Goal: Task Accomplishment & Management: Complete application form

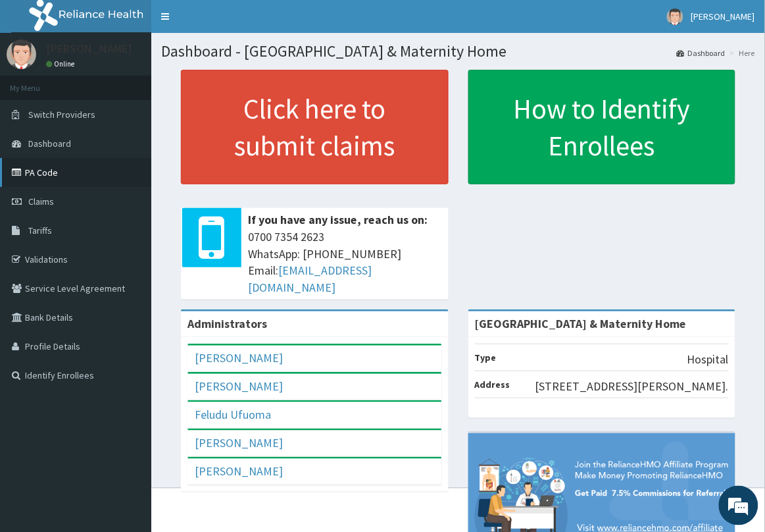
click at [64, 176] on link "PA Code" at bounding box center [75, 172] width 151 height 29
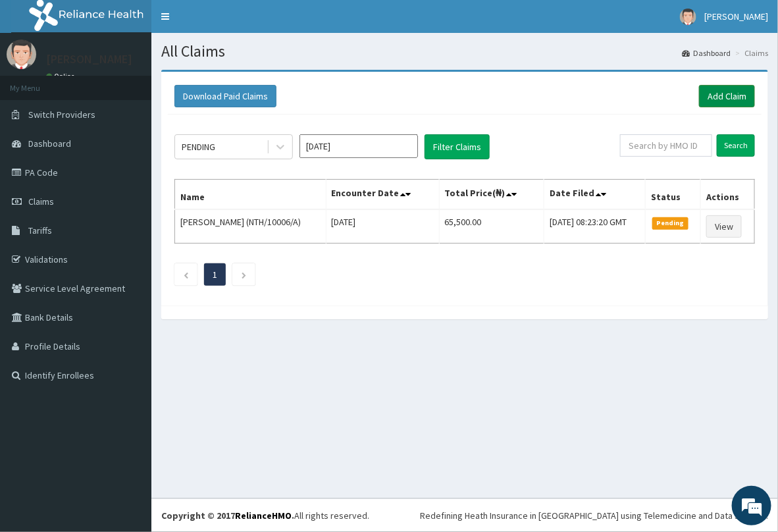
click at [722, 93] on link "Add Claim" at bounding box center [727, 96] width 56 height 22
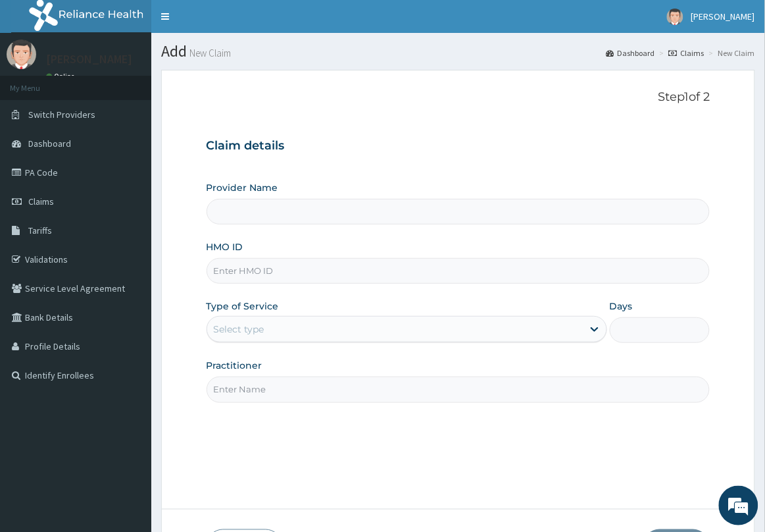
type input "[GEOGRAPHIC_DATA] & Maternity Home"
click at [283, 276] on input "HMO ID" at bounding box center [459, 271] width 504 height 26
type input "[PERSON_NAME]/10008/C"
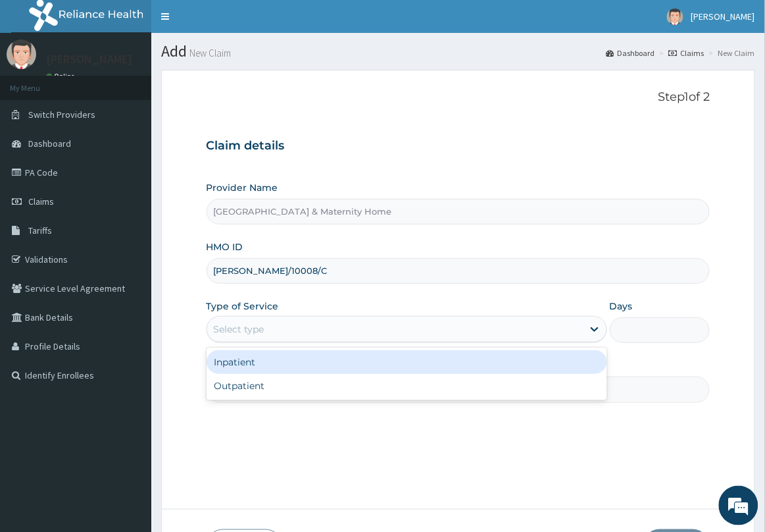
click at [268, 327] on div "Select type" at bounding box center [395, 328] width 376 height 21
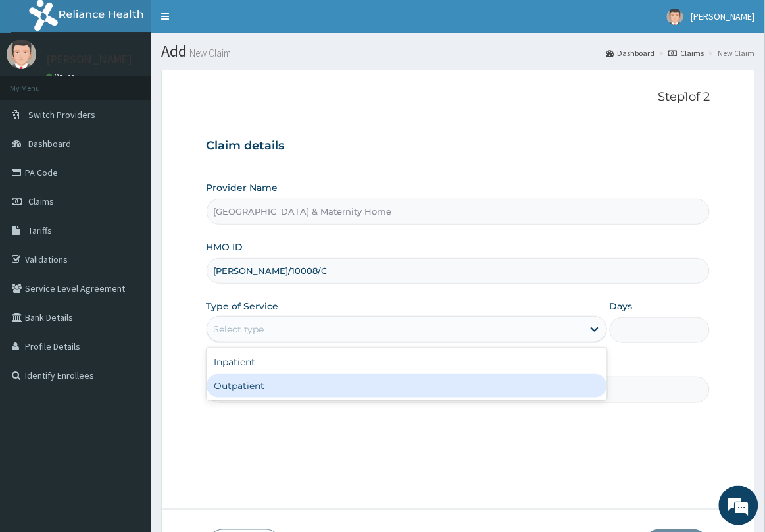
click at [259, 387] on div "Outpatient" at bounding box center [407, 386] width 401 height 24
type input "1"
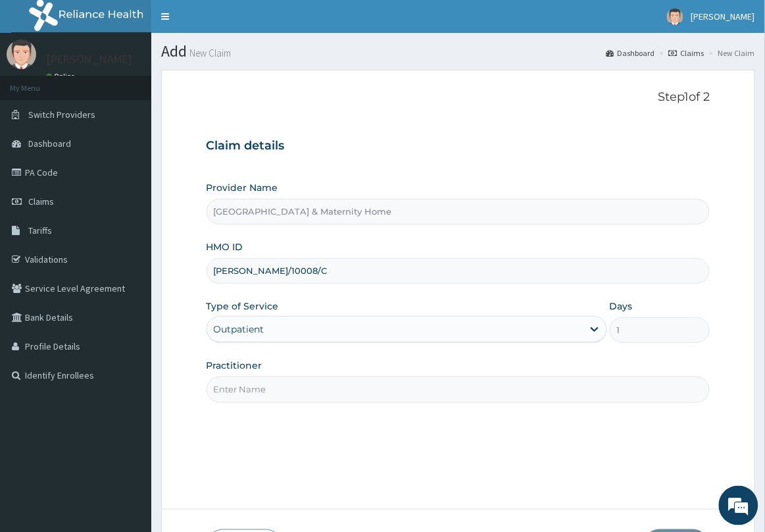
click at [266, 382] on input "Practitioner" at bounding box center [459, 389] width 504 height 26
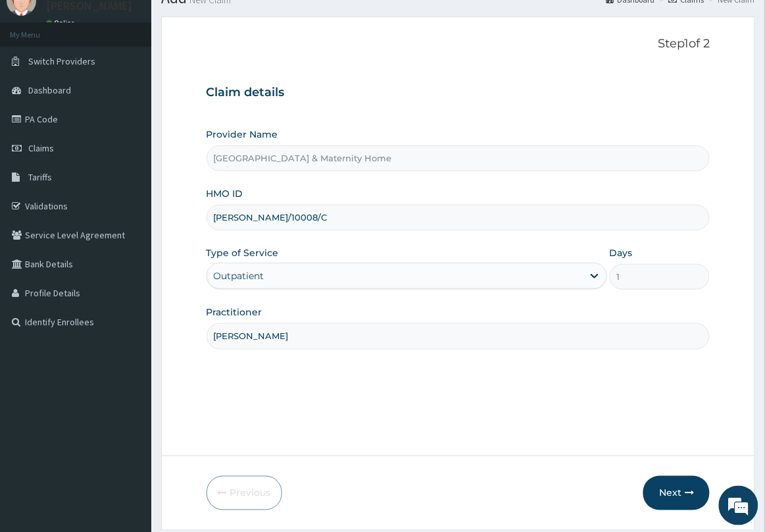
scroll to position [96, 0]
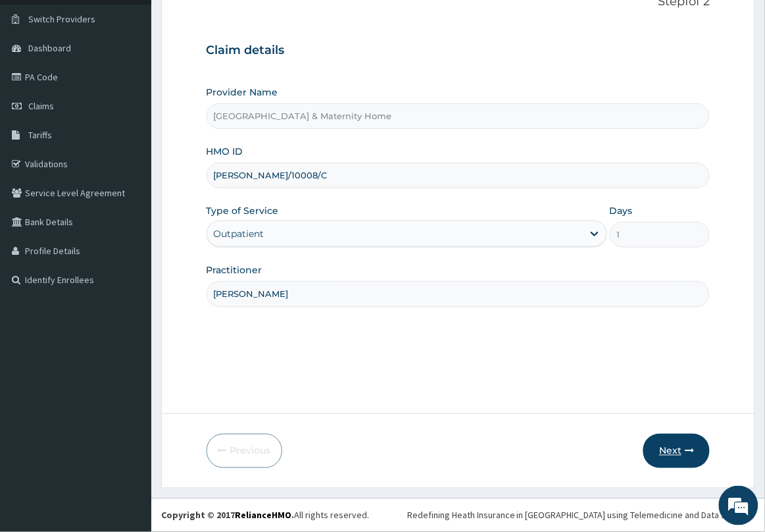
type input "DR NNAMANI"
click at [676, 453] on button "Next" at bounding box center [676, 450] width 66 height 34
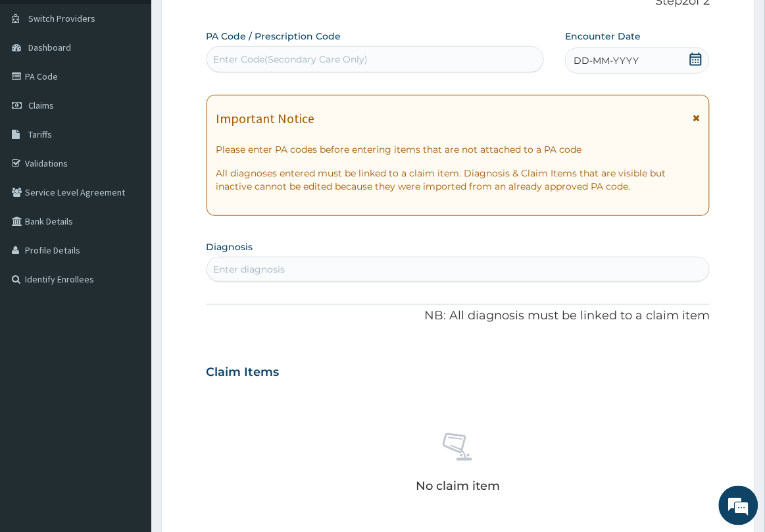
click at [698, 117] on icon at bounding box center [696, 117] width 7 height 9
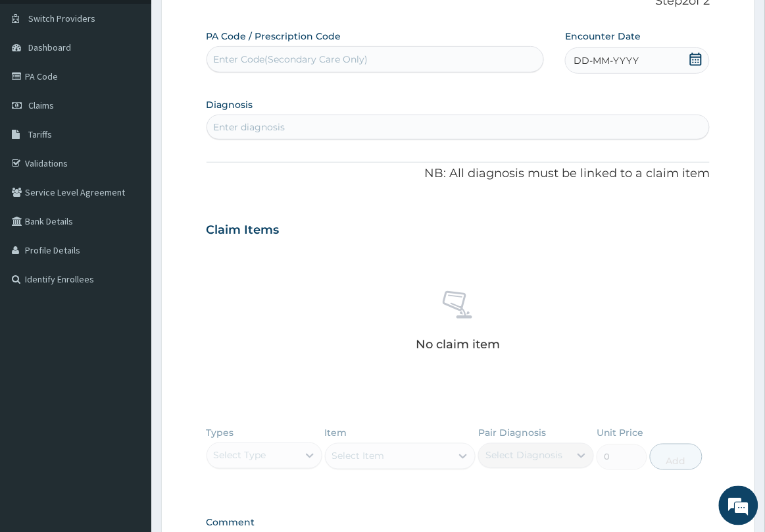
drag, startPoint x: 696, startPoint y: 54, endPoint x: 695, endPoint y: 46, distance: 7.9
click at [696, 51] on div "DD-MM-YYYY" at bounding box center [637, 60] width 145 height 26
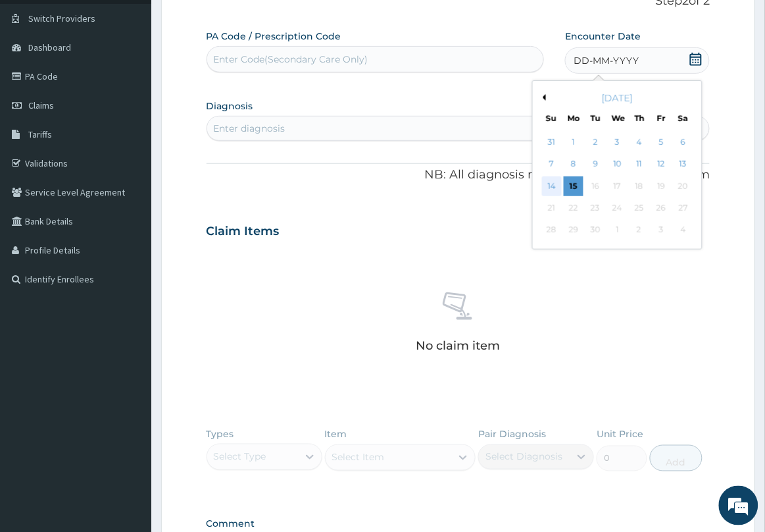
click at [548, 186] on div "14" at bounding box center [552, 186] width 20 height 20
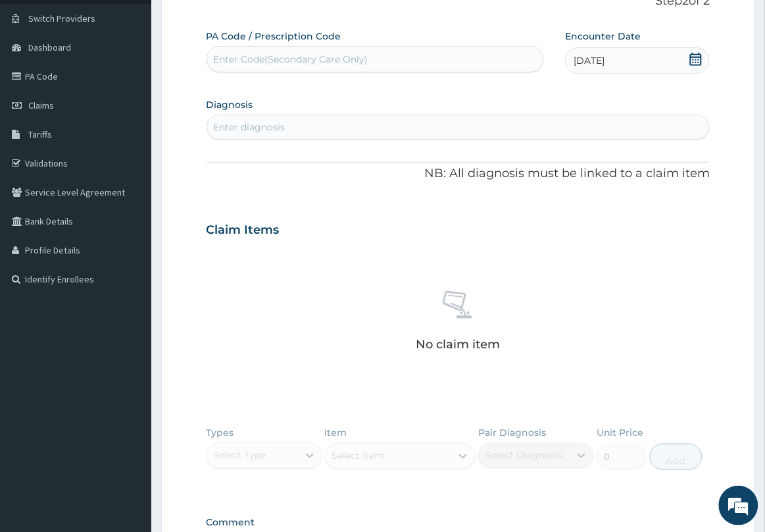
drag, startPoint x: 309, startPoint y: 60, endPoint x: 270, endPoint y: 96, distance: 53.1
click at [270, 96] on section "Diagnosis Enter diagnosis" at bounding box center [459, 117] width 504 height 45
click at [330, 51] on div "Enter Code(Secondary Care Only)" at bounding box center [375, 59] width 337 height 21
paste input "PA/FA5ACE"
type input "PA/FA5ACE"
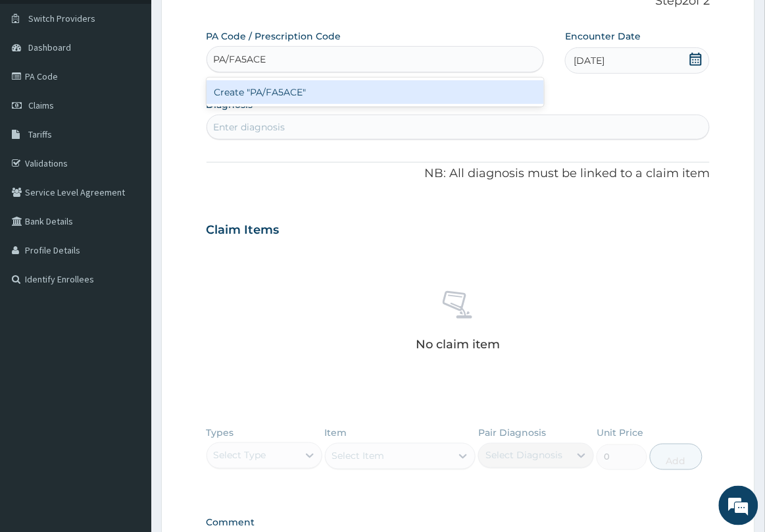
click at [316, 91] on div "Create "PA/FA5ACE"" at bounding box center [376, 92] width 338 height 24
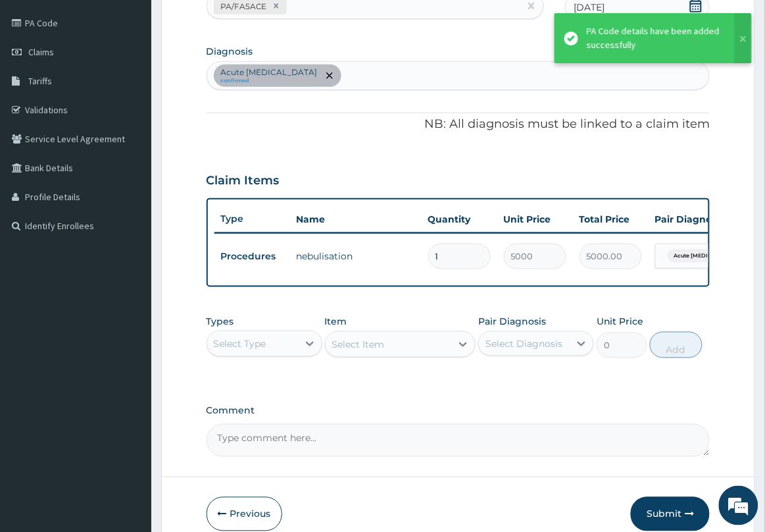
scroll to position [224, 0]
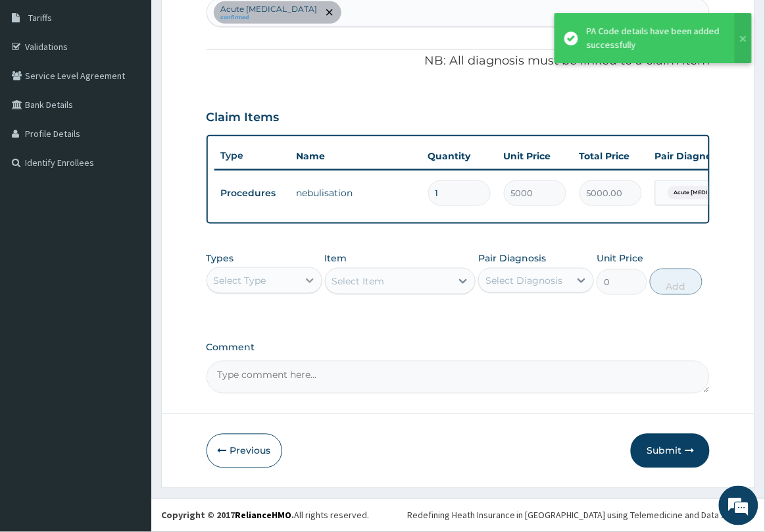
click at [300, 281] on div at bounding box center [310, 280] width 24 height 24
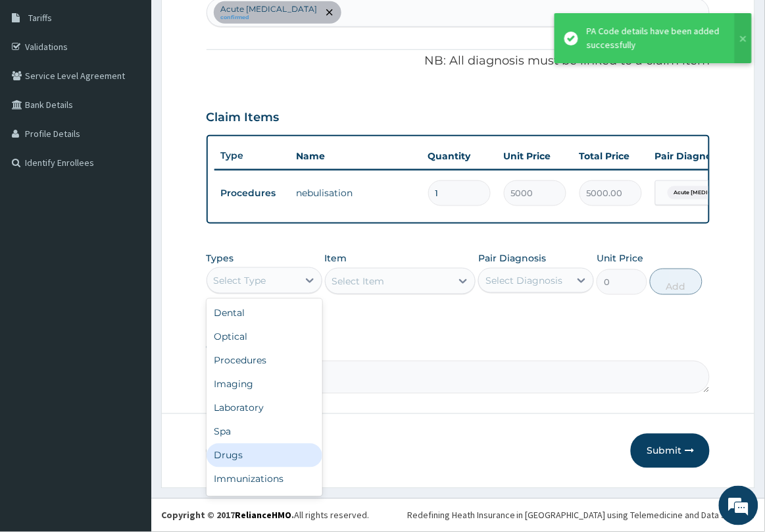
click at [271, 448] on div "Drugs" at bounding box center [265, 455] width 116 height 24
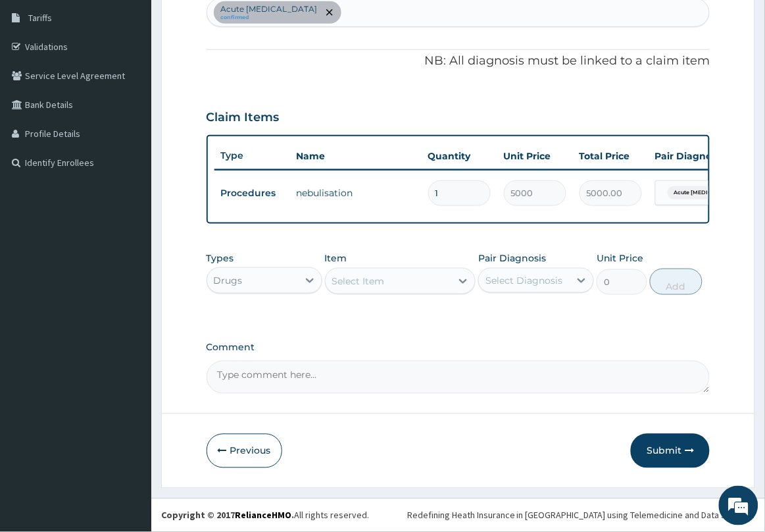
click at [398, 287] on div "Select Item" at bounding box center [389, 280] width 126 height 21
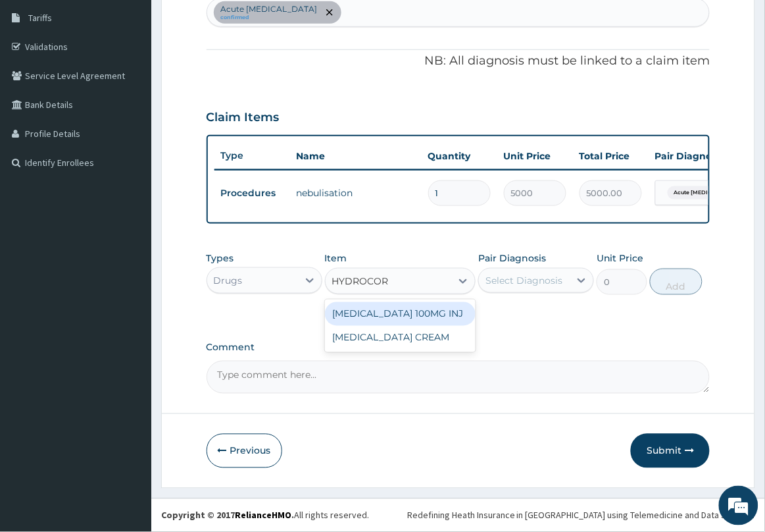
type input "HYDROCORT"
click at [402, 310] on div "HYDROCORTISONE 100MG INJ" at bounding box center [400, 314] width 151 height 24
type input "700"
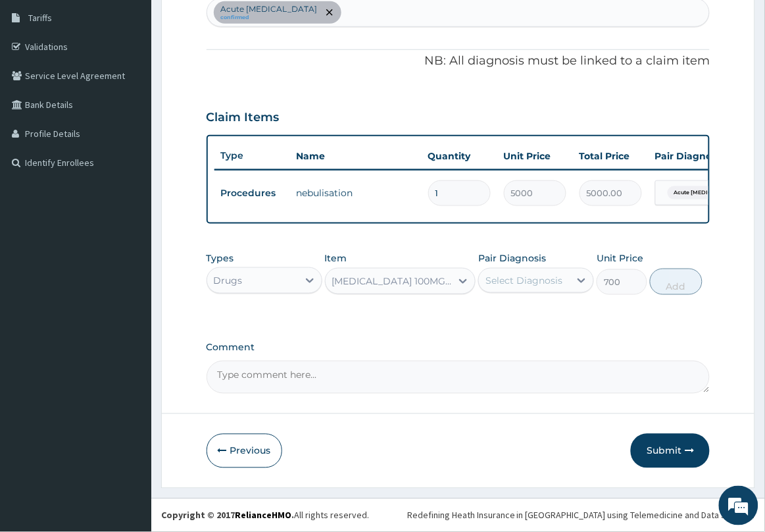
click at [505, 270] on div "Select Diagnosis" at bounding box center [524, 280] width 91 height 21
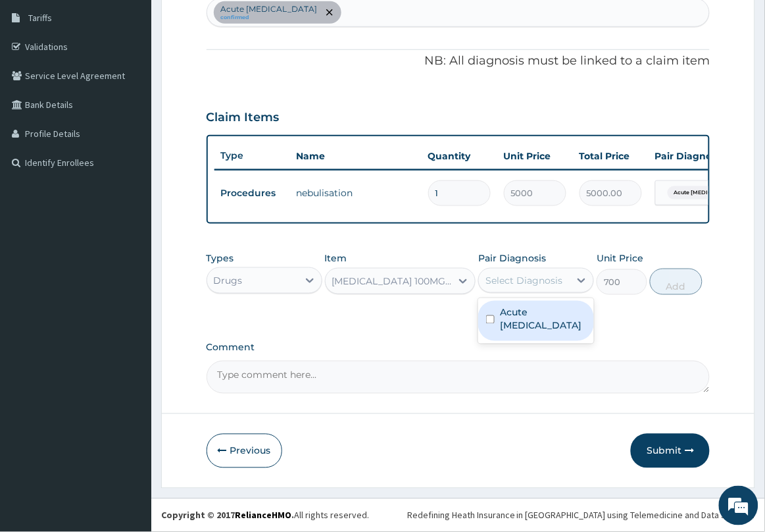
click at [518, 310] on label "Acute asthma" at bounding box center [543, 319] width 86 height 26
checkbox input "true"
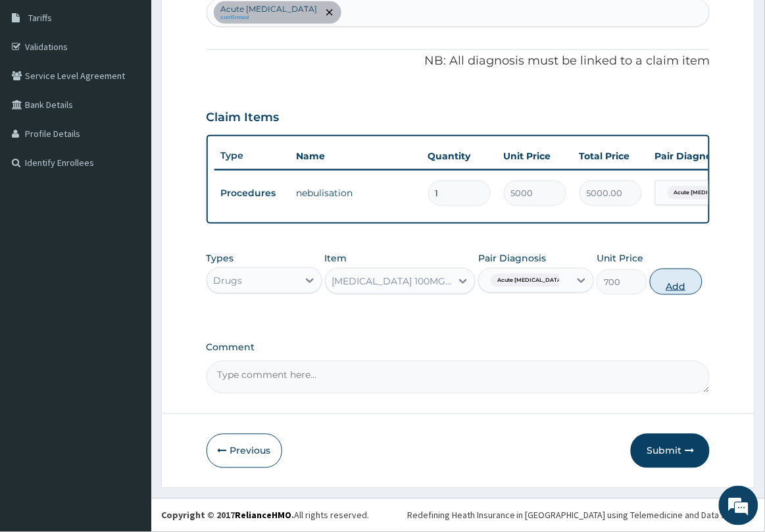
click at [676, 285] on button "Add" at bounding box center [676, 281] width 53 height 26
type input "0"
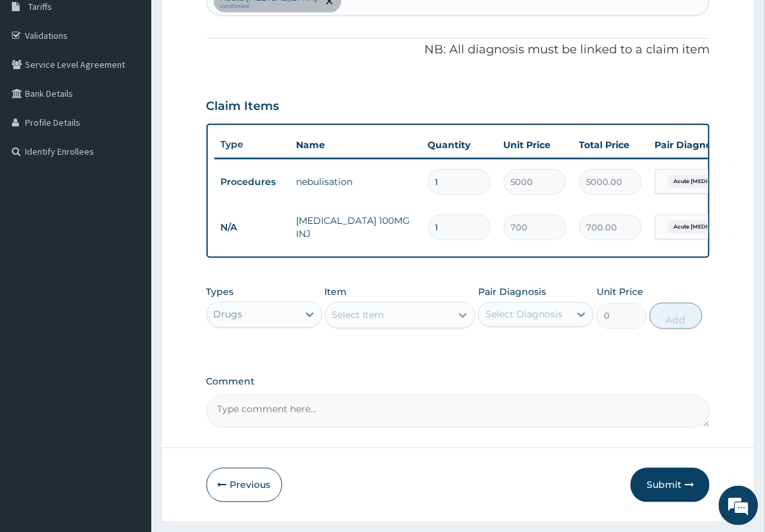
click at [459, 322] on icon at bounding box center [463, 315] width 13 height 13
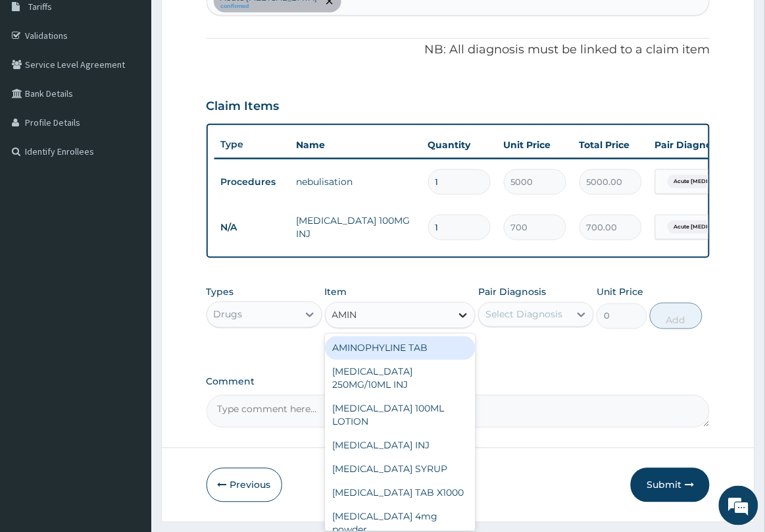
type input "AMINO"
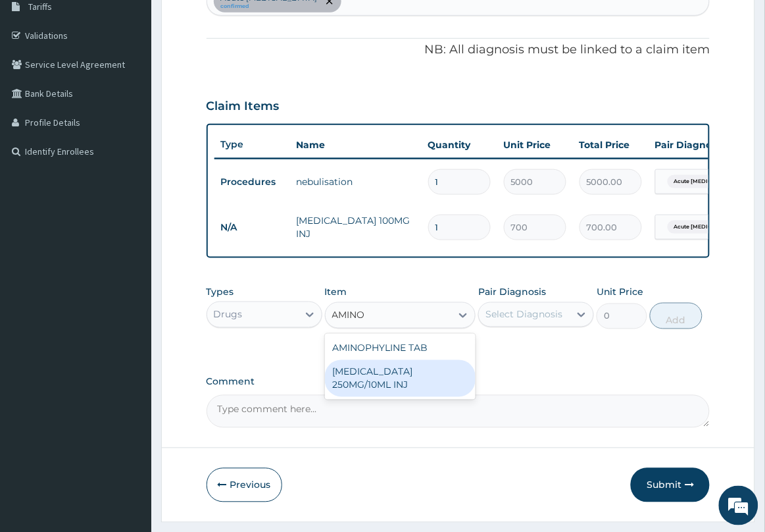
drag, startPoint x: 418, startPoint y: 389, endPoint x: 447, endPoint y: 372, distance: 33.6
click at [419, 389] on div "AMINOPHYLLINE 250MG/10ML INJ" at bounding box center [400, 378] width 151 height 37
type input "1400"
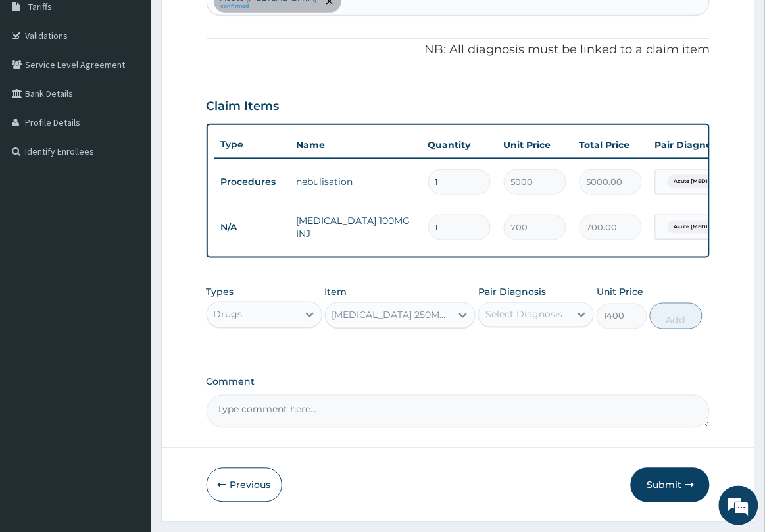
click at [514, 321] on div "Select Diagnosis" at bounding box center [523, 314] width 77 height 13
click at [518, 356] on label "Acute asthma" at bounding box center [543, 353] width 86 height 26
checkbox input "true"
click at [668, 326] on button "Add" at bounding box center [676, 316] width 53 height 26
type input "0"
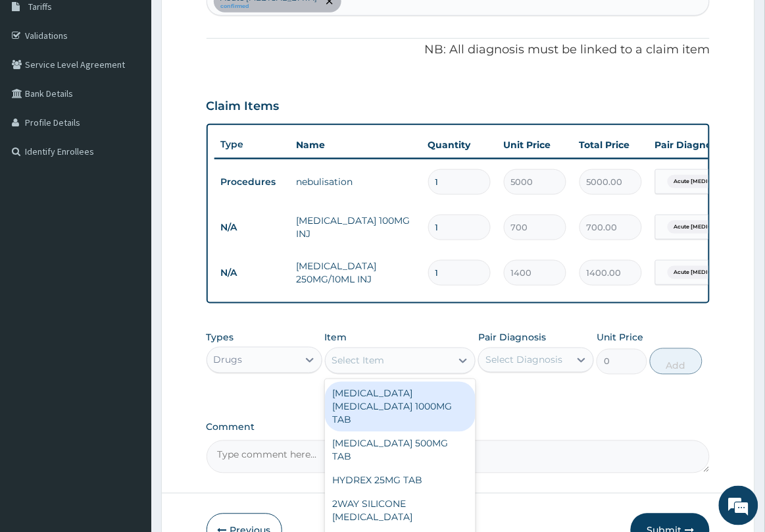
click at [445, 371] on div "Select Item" at bounding box center [389, 360] width 126 height 21
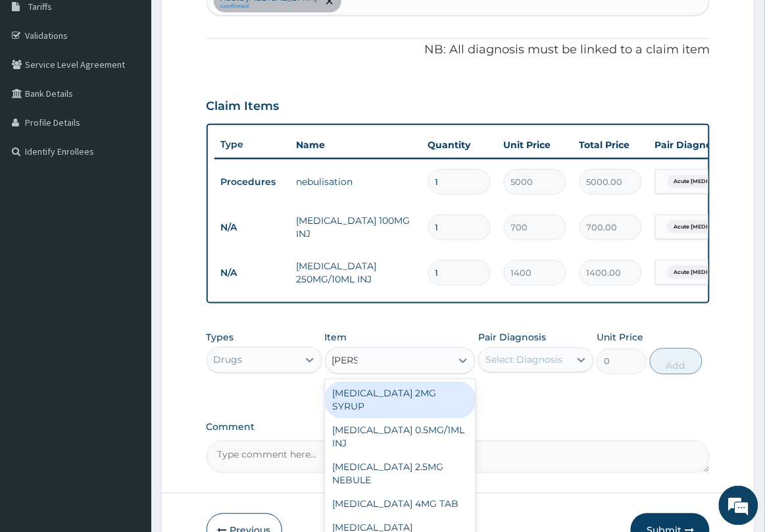
type input "SALBU"
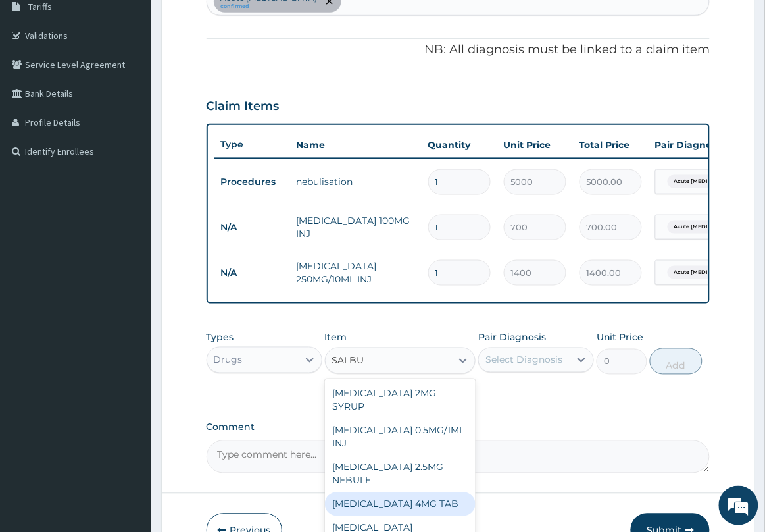
click at [415, 492] on div "SALBUTAMOL 4MG TAB" at bounding box center [400, 504] width 151 height 24
type input "52.5"
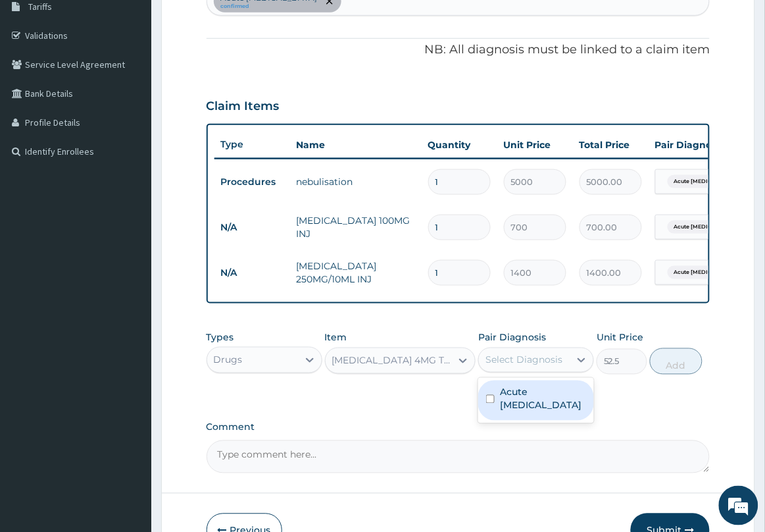
click at [518, 366] on div "Select Diagnosis" at bounding box center [523, 359] width 77 height 13
click at [522, 393] on div "Acute asthma" at bounding box center [536, 400] width 116 height 40
checkbox input "true"
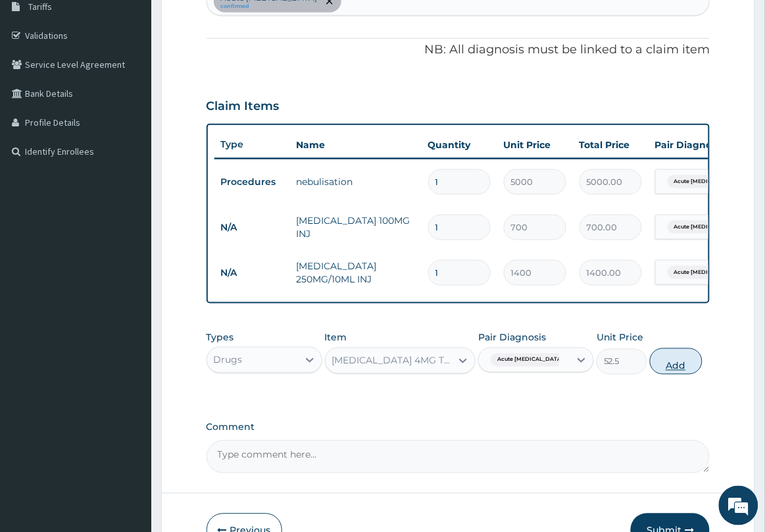
click at [670, 370] on button "Add" at bounding box center [676, 361] width 53 height 26
type input "0"
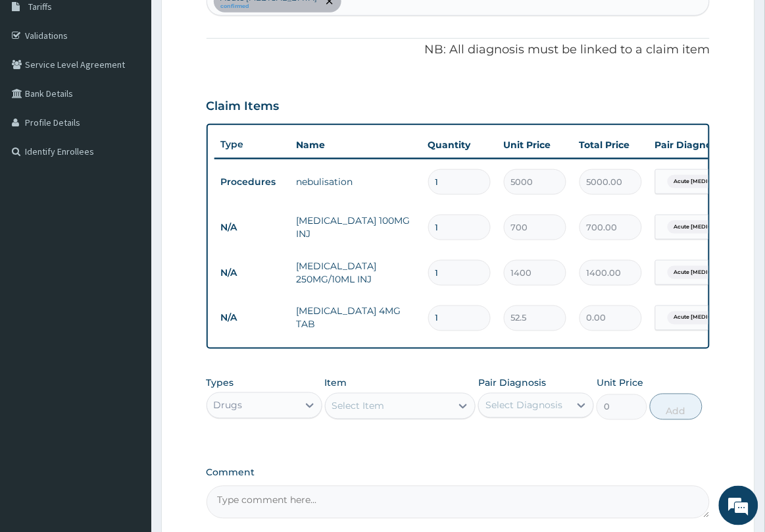
type input "0.00"
type input "2"
type input "105.00"
type input "21"
type input "1102.50"
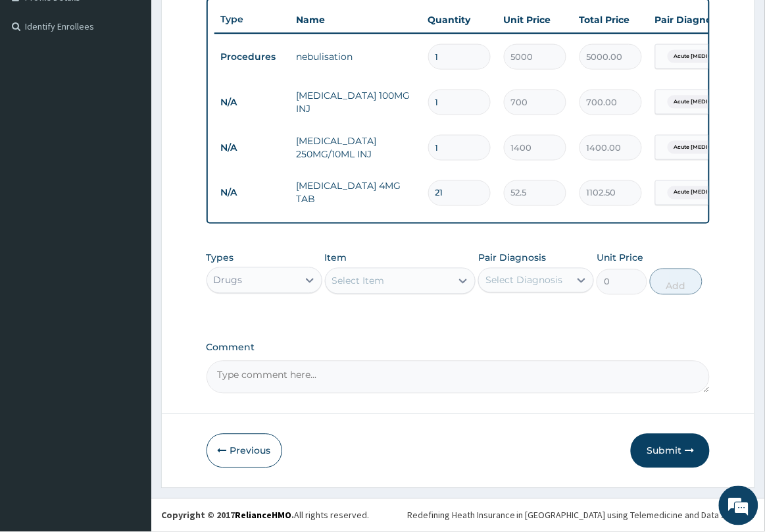
scroll to position [360, 0]
type input "21"
click at [438, 278] on div "Select Item" at bounding box center [389, 280] width 126 height 21
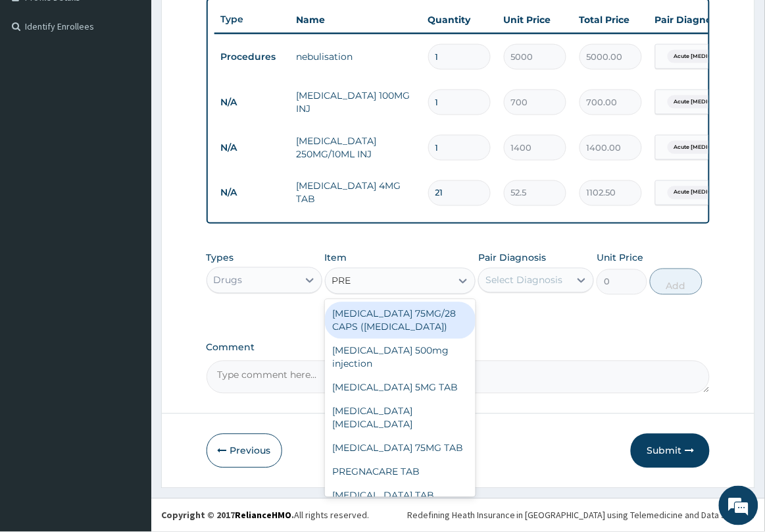
type input "PRED"
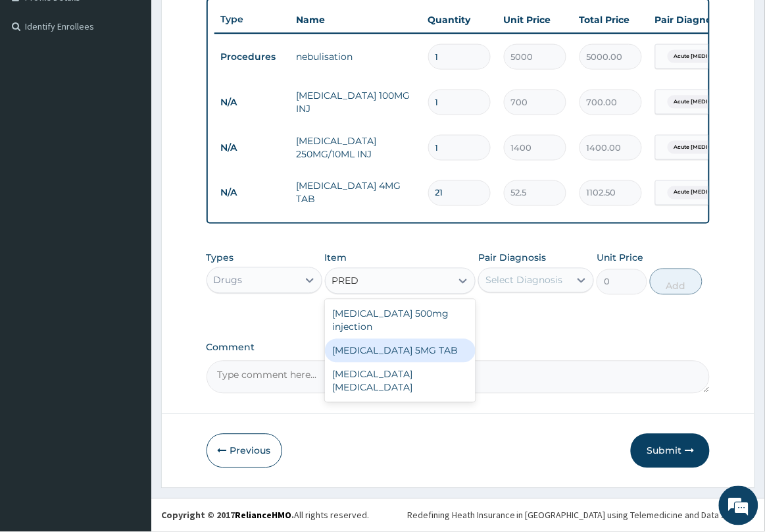
click at [434, 341] on div "PREDNISOLONE 5MG TAB" at bounding box center [400, 351] width 151 height 24
type input "52.5"
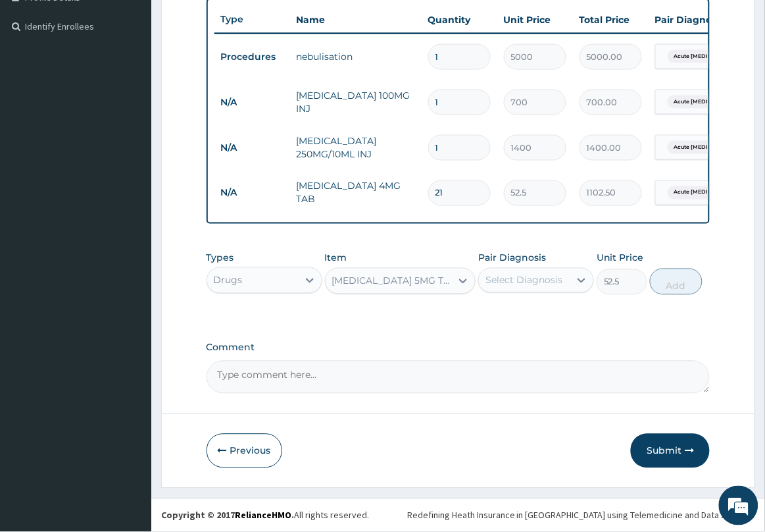
click at [541, 287] on div "Select Diagnosis" at bounding box center [524, 280] width 91 height 21
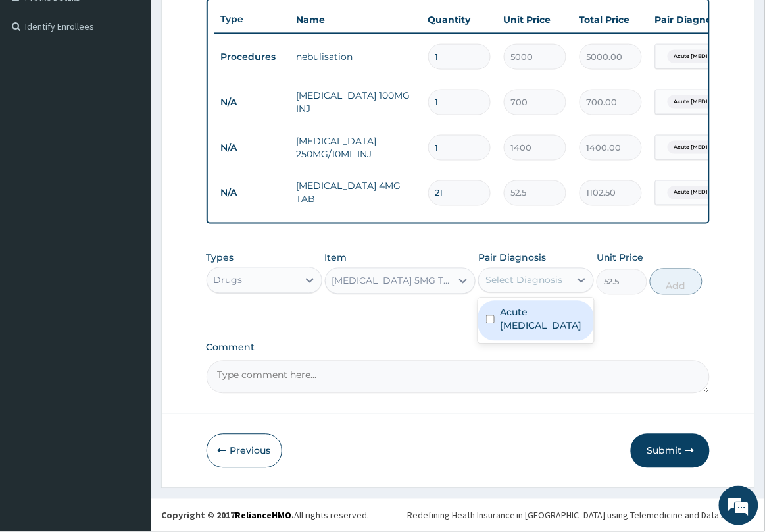
click at [533, 308] on label "Acute asthma" at bounding box center [543, 319] width 86 height 26
checkbox input "true"
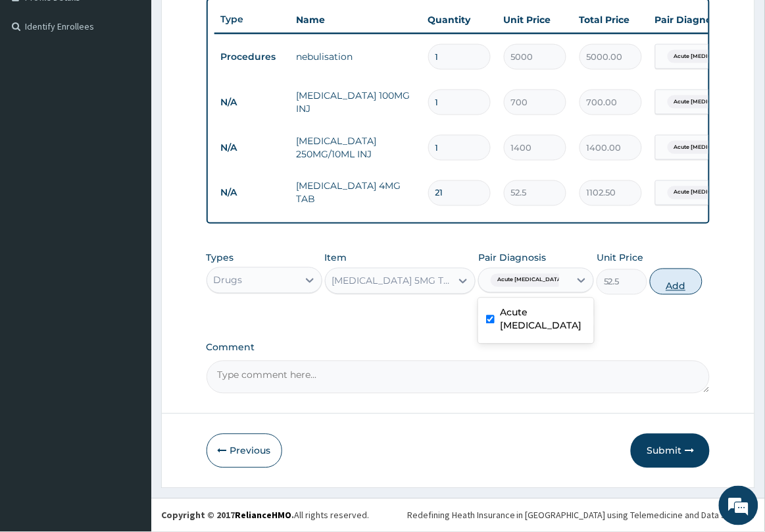
click at [676, 287] on button "Add" at bounding box center [676, 281] width 53 height 26
type input "0"
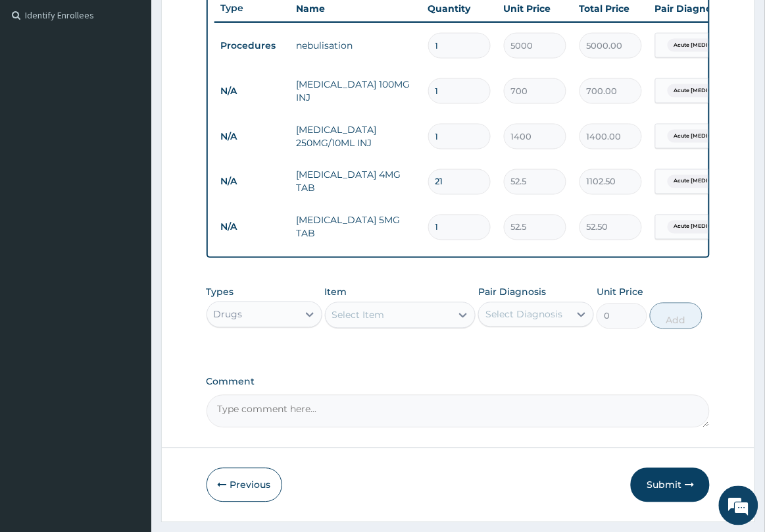
type input "0.00"
type input "2"
type input "105.00"
type input "21"
type input "1102.50"
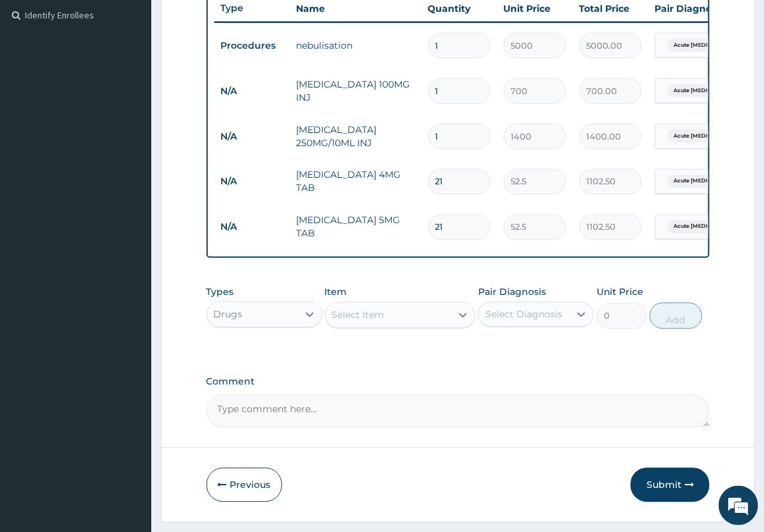
type input "21"
click at [451, 326] on div "Select Item" at bounding box center [389, 315] width 126 height 21
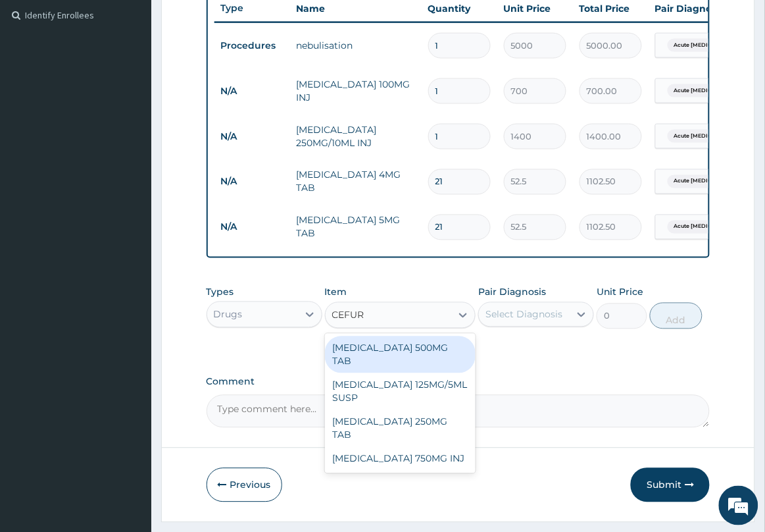
type input "CEFURO"
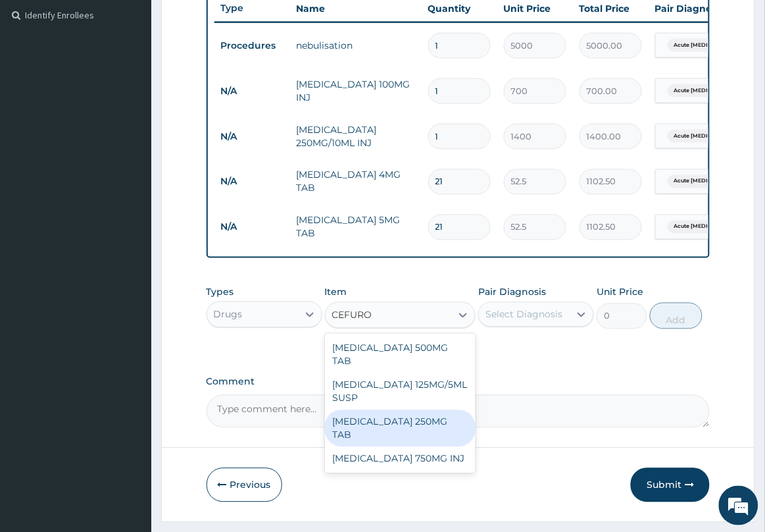
click at [435, 421] on div "CEFUROXIME 250MG TAB" at bounding box center [400, 428] width 151 height 37
type input "177.975"
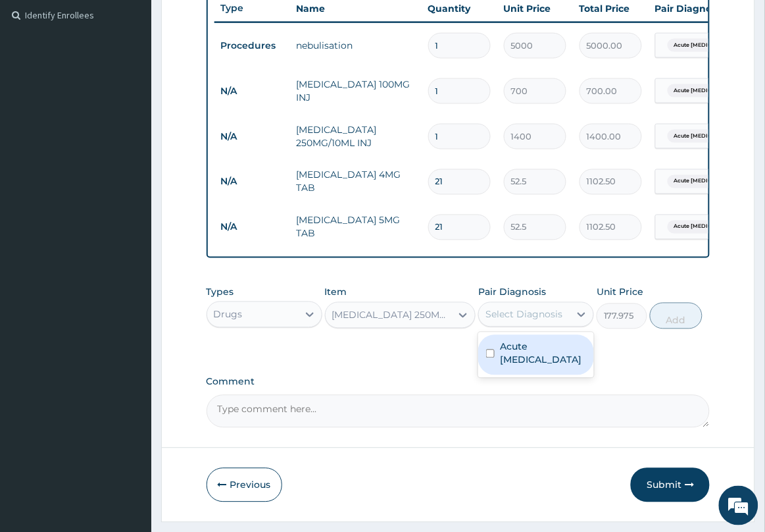
click at [510, 321] on div "Select Diagnosis" at bounding box center [523, 314] width 77 height 13
click at [507, 359] on label "Acute asthma" at bounding box center [543, 353] width 86 height 26
checkbox input "true"
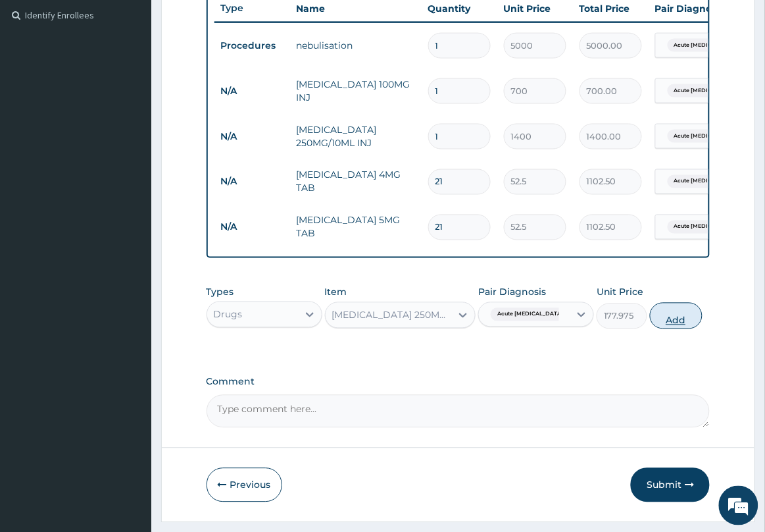
click at [663, 329] on button "Add" at bounding box center [676, 316] width 53 height 26
type input "0"
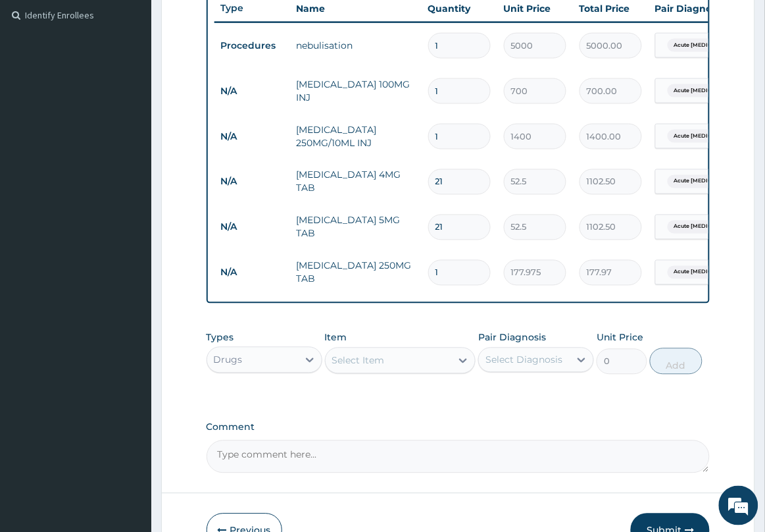
type input "10"
type input "1779.75"
type input "10"
click at [441, 371] on div "Select Item" at bounding box center [389, 360] width 126 height 21
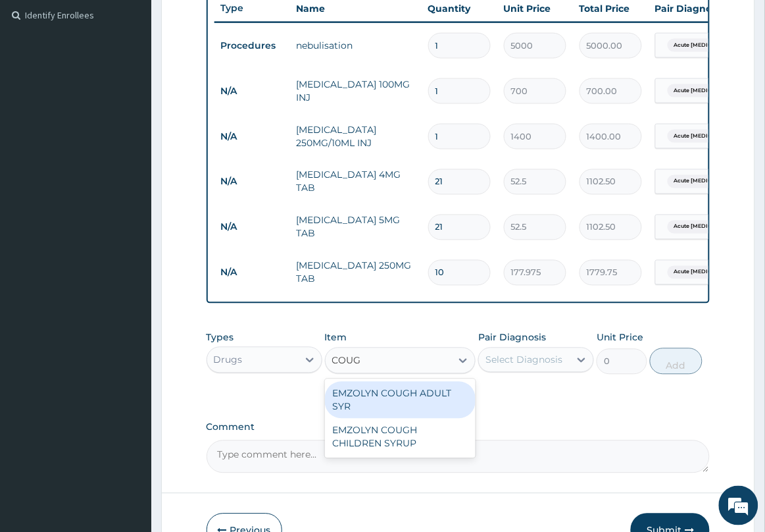
type input "COUGH"
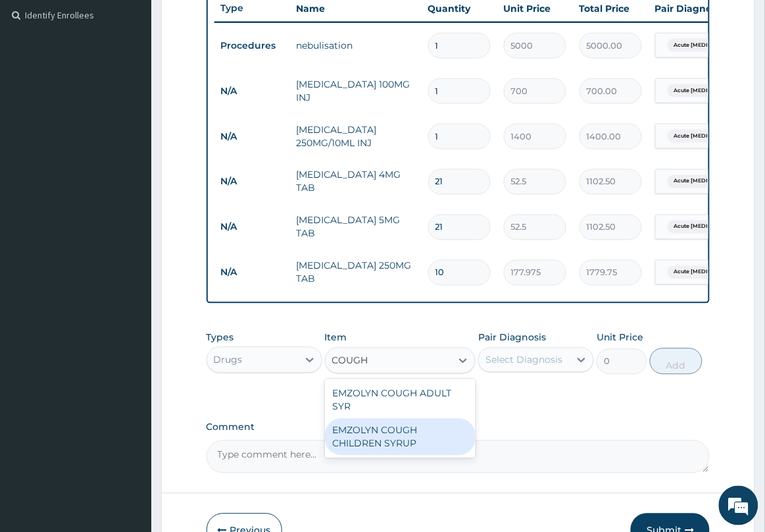
click at [399, 443] on div "EMZOLYN COUGH CHILDREN SYRUP" at bounding box center [400, 436] width 151 height 37
type input "525"
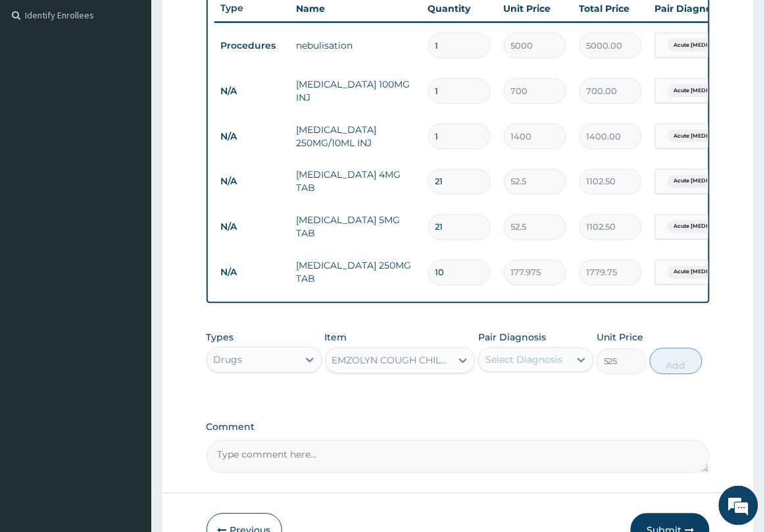
click at [510, 366] on div "Select Diagnosis" at bounding box center [523, 359] width 77 height 13
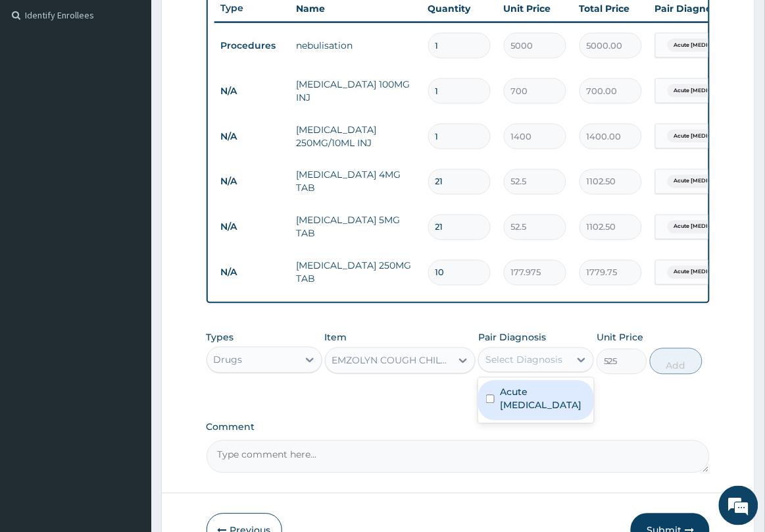
click at [513, 400] on label "Acute asthma" at bounding box center [543, 398] width 86 height 26
checkbox input "true"
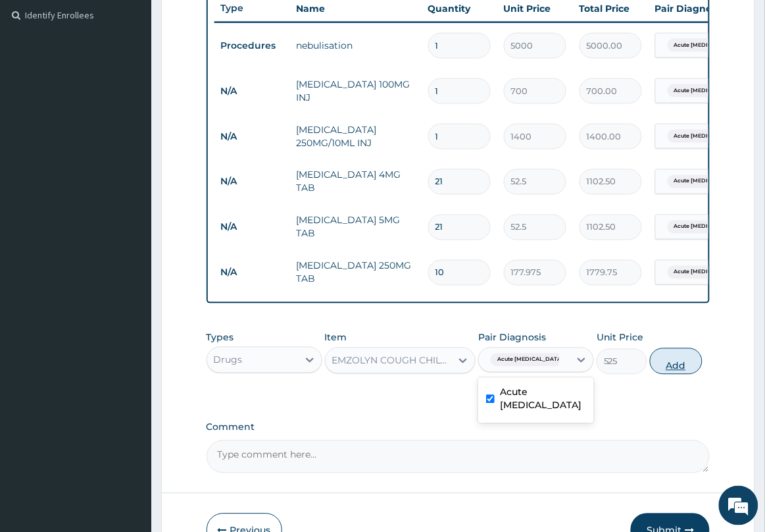
click at [683, 374] on button "Add" at bounding box center [676, 361] width 53 height 26
type input "0"
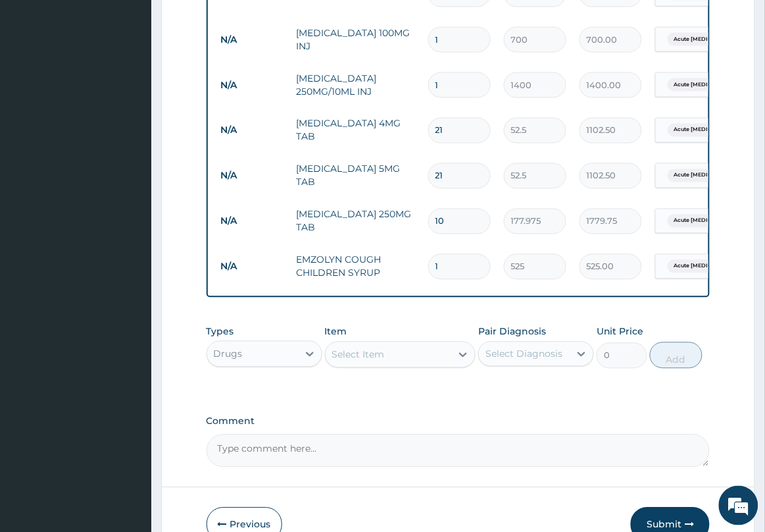
scroll to position [495, 0]
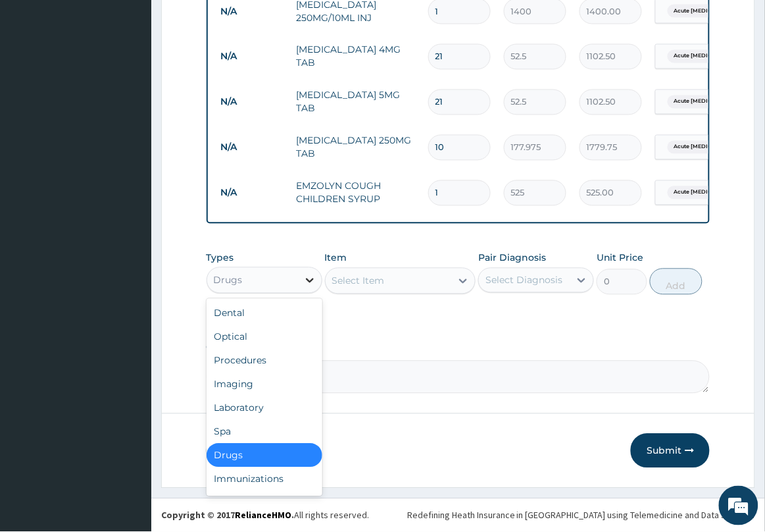
drag, startPoint x: 299, startPoint y: 285, endPoint x: 297, endPoint y: 310, distance: 25.1
click at [299, 287] on div at bounding box center [310, 280] width 24 height 24
click at [275, 354] on div "Procedures" at bounding box center [265, 361] width 116 height 24
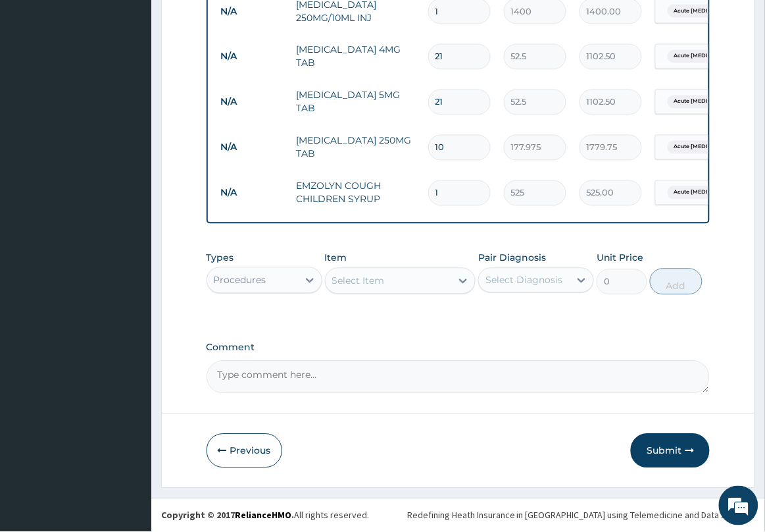
click at [386, 282] on div "Select Item" at bounding box center [400, 281] width 151 height 26
click at [386, 282] on div "Select Item" at bounding box center [389, 280] width 126 height 21
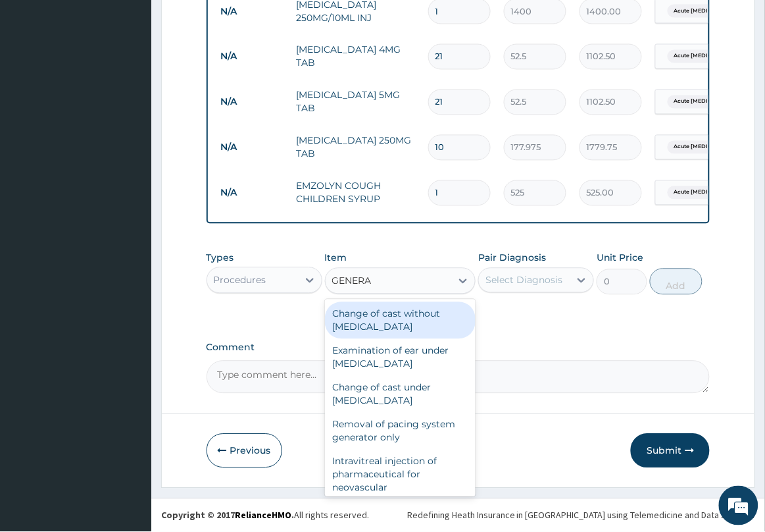
type input "GENERAL"
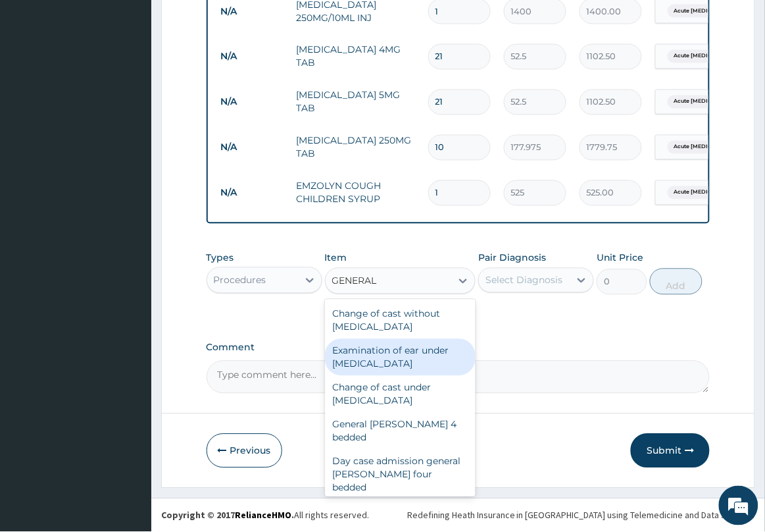
scroll to position [82, 0]
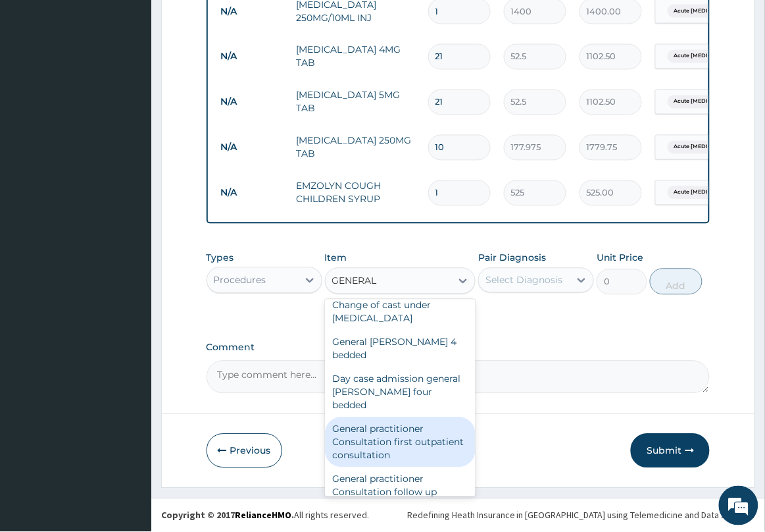
click at [395, 417] on div "General practitioner Consultation first outpatient consultation" at bounding box center [400, 442] width 151 height 50
type input "2500"
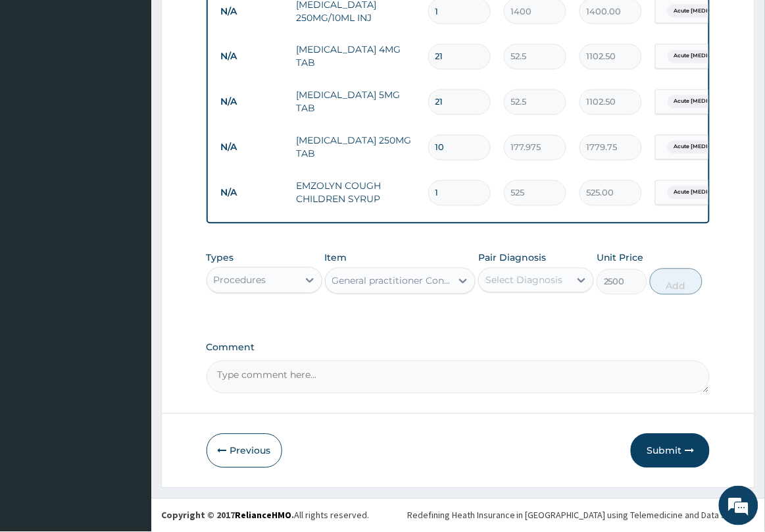
click at [533, 293] on div "Select Diagnosis" at bounding box center [536, 280] width 116 height 25
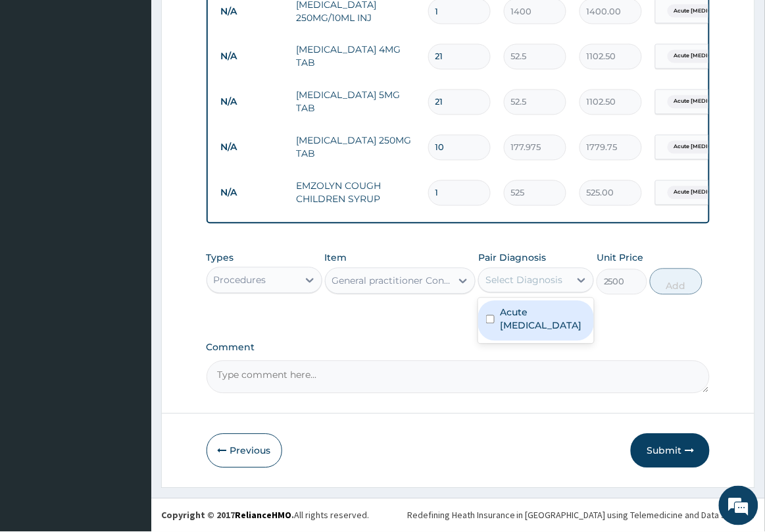
click at [523, 318] on label "Acute asthma" at bounding box center [543, 319] width 86 height 26
checkbox input "true"
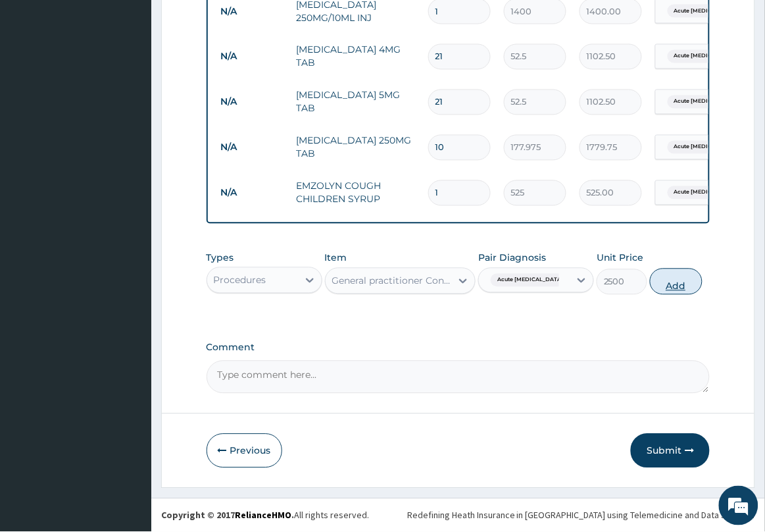
click at [671, 290] on button "Add" at bounding box center [676, 281] width 53 height 26
type input "0"
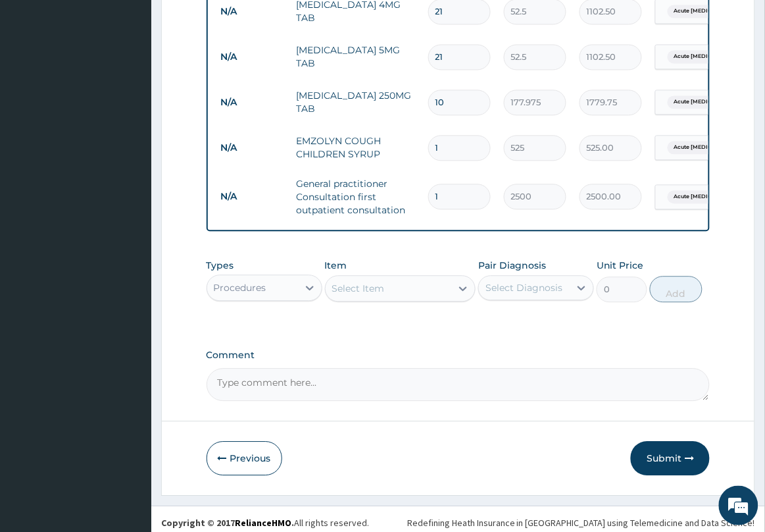
scroll to position [548, 0]
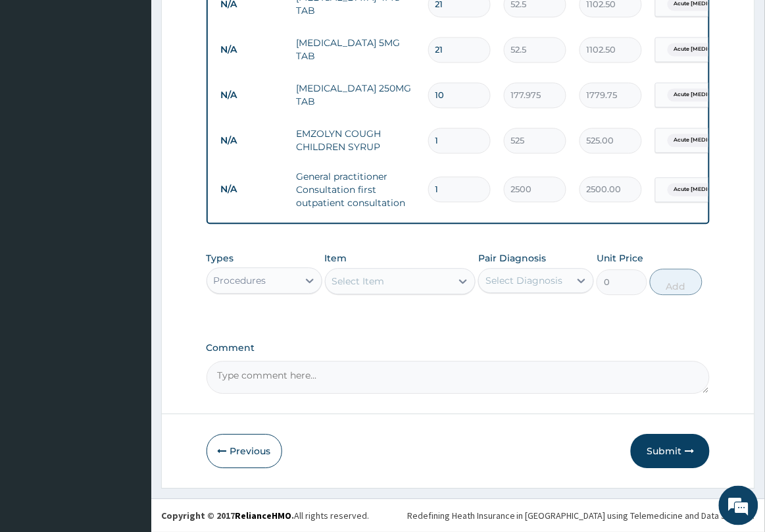
drag, startPoint x: 656, startPoint y: 444, endPoint x: 661, endPoint y: 432, distance: 13.3
click at [656, 443] on button "Submit" at bounding box center [670, 450] width 79 height 34
